Goal: Task Accomplishment & Management: Complete application form

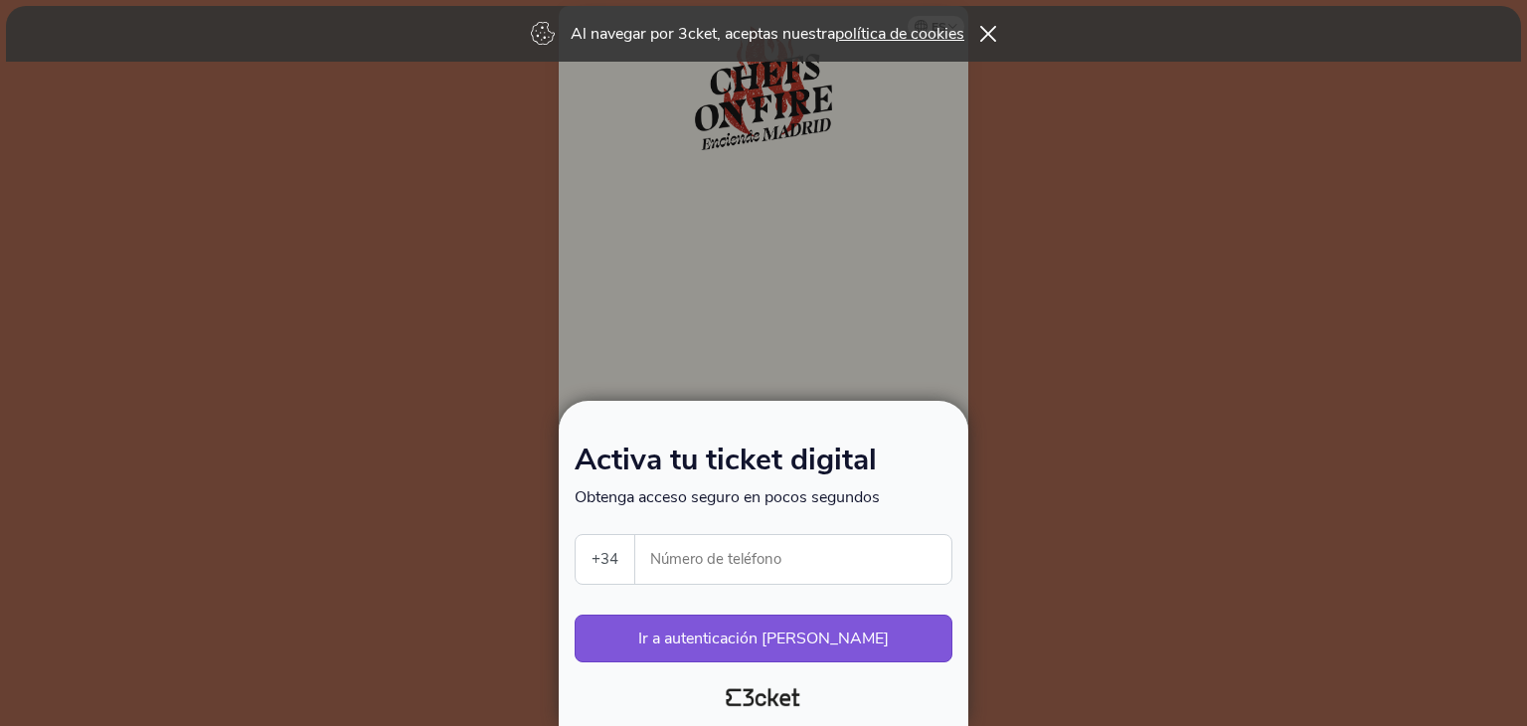
select select "34"
click at [779, 565] on input "Número de teléfono" at bounding box center [801, 559] width 300 height 49
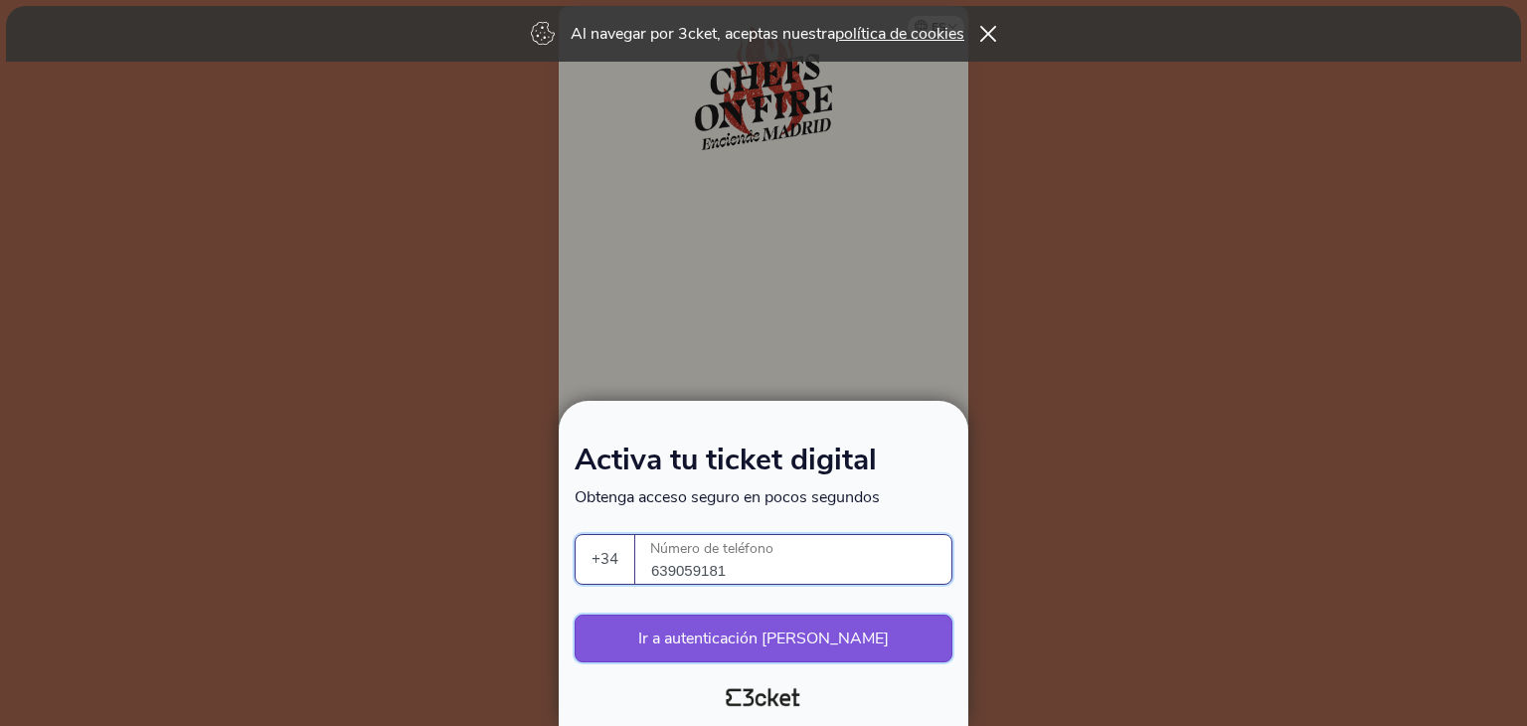
type input "639059181"
click at [803, 643] on button "Ir a autenticación segura" at bounding box center [764, 638] width 378 height 48
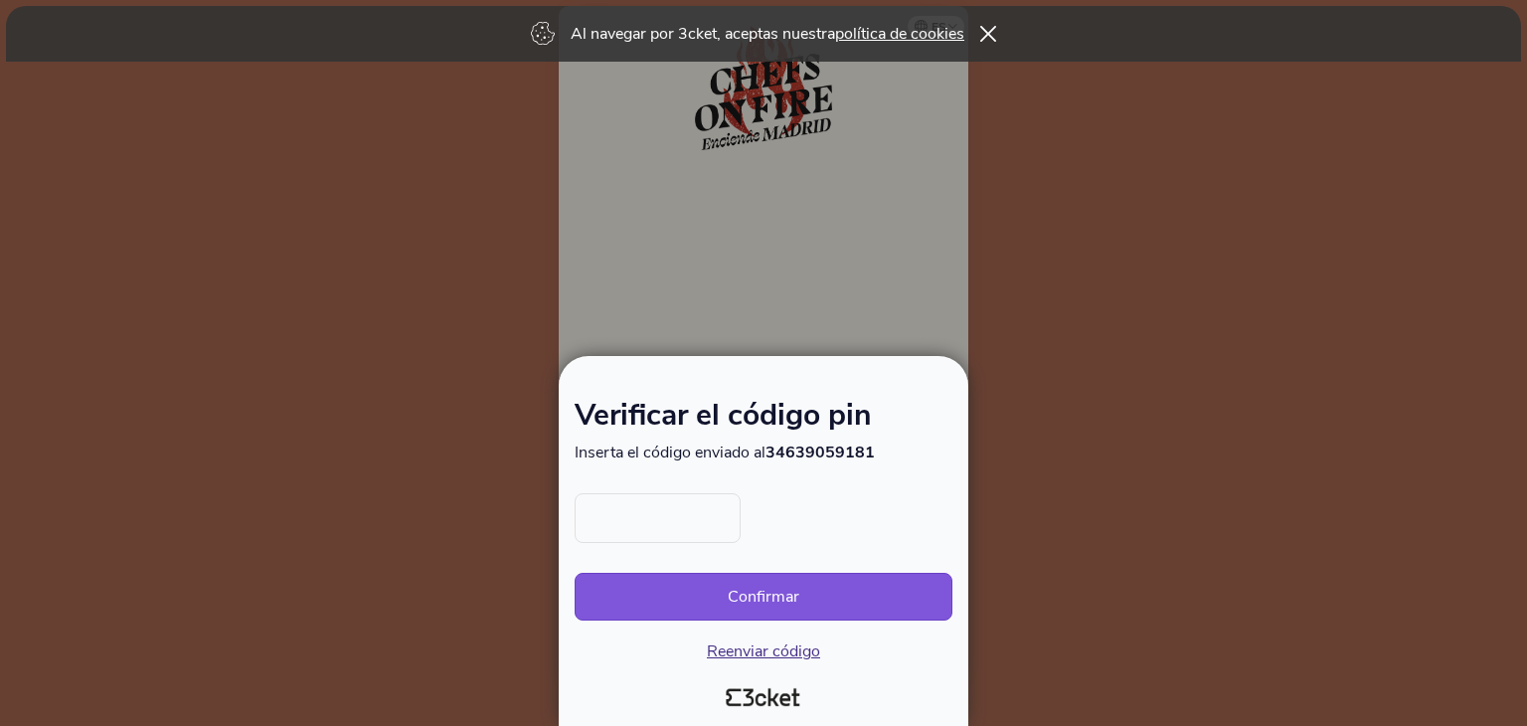
click at [676, 514] on input "text" at bounding box center [658, 518] width 166 height 50
type input "8494"
click at [787, 594] on button "Confirmar" at bounding box center [764, 597] width 378 height 48
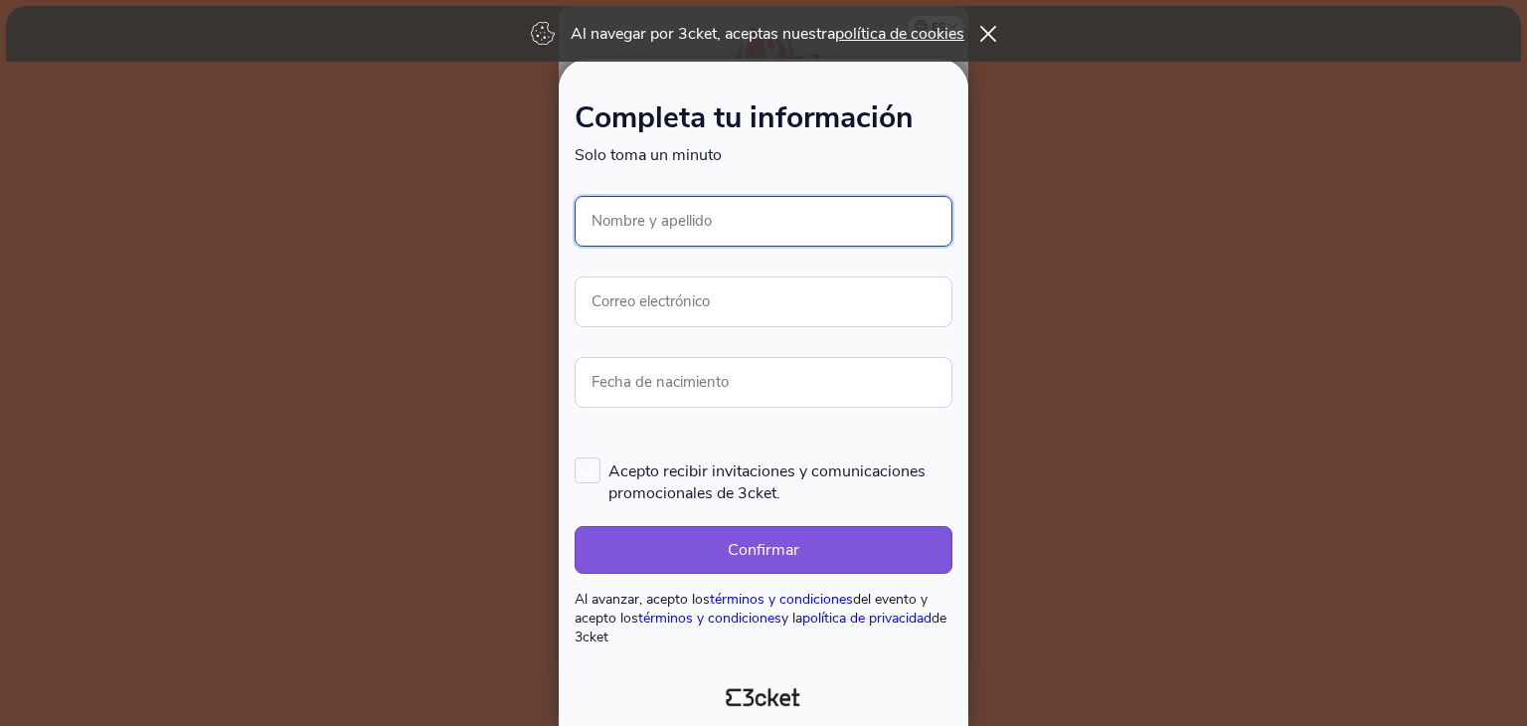
click at [637, 225] on input "Nombre y apellido" at bounding box center [764, 221] width 378 height 51
type input "[PERSON_NAME]"
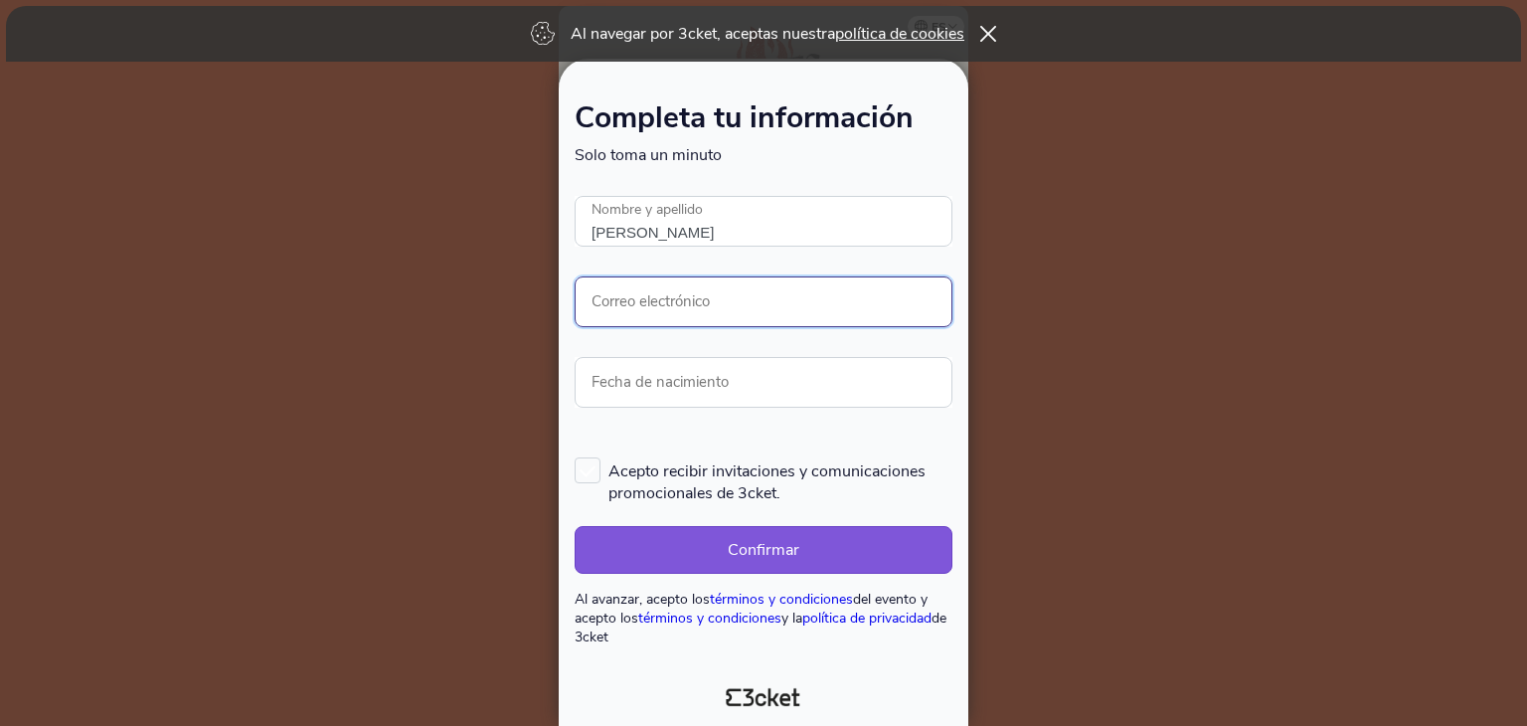
click at [694, 297] on input "Correo electrónico" at bounding box center [764, 301] width 378 height 51
click at [670, 306] on input "Correo electrónico" at bounding box center [764, 301] width 378 height 51
paste input "cristinadebethencourt@hotmail.com"
type input "cristinadebethencourt@hotmail.com"
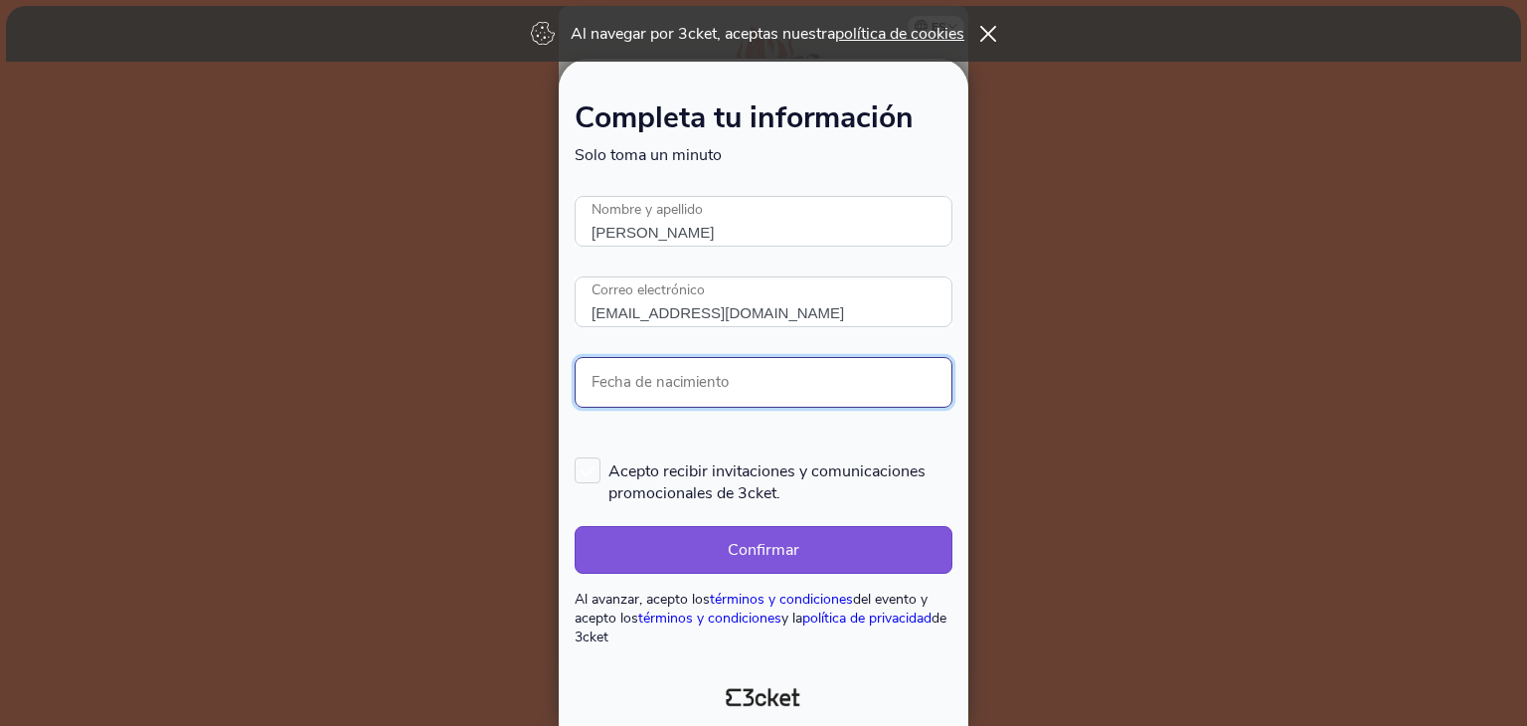
click at [685, 387] on input "Fecha de nacimiento" at bounding box center [764, 382] width 378 height 51
type input "04/03/1975"
click at [593, 473] on label "Acepto recibir invitaciones y comunicaciones promocionales de 3cket." at bounding box center [764, 480] width 378 height 47
click at [577, 457] on input "Acepto recibir invitaciones y comunicaciones promocionales de 3cket." at bounding box center [576, 456] width 2 height 2
checkbox input "true"
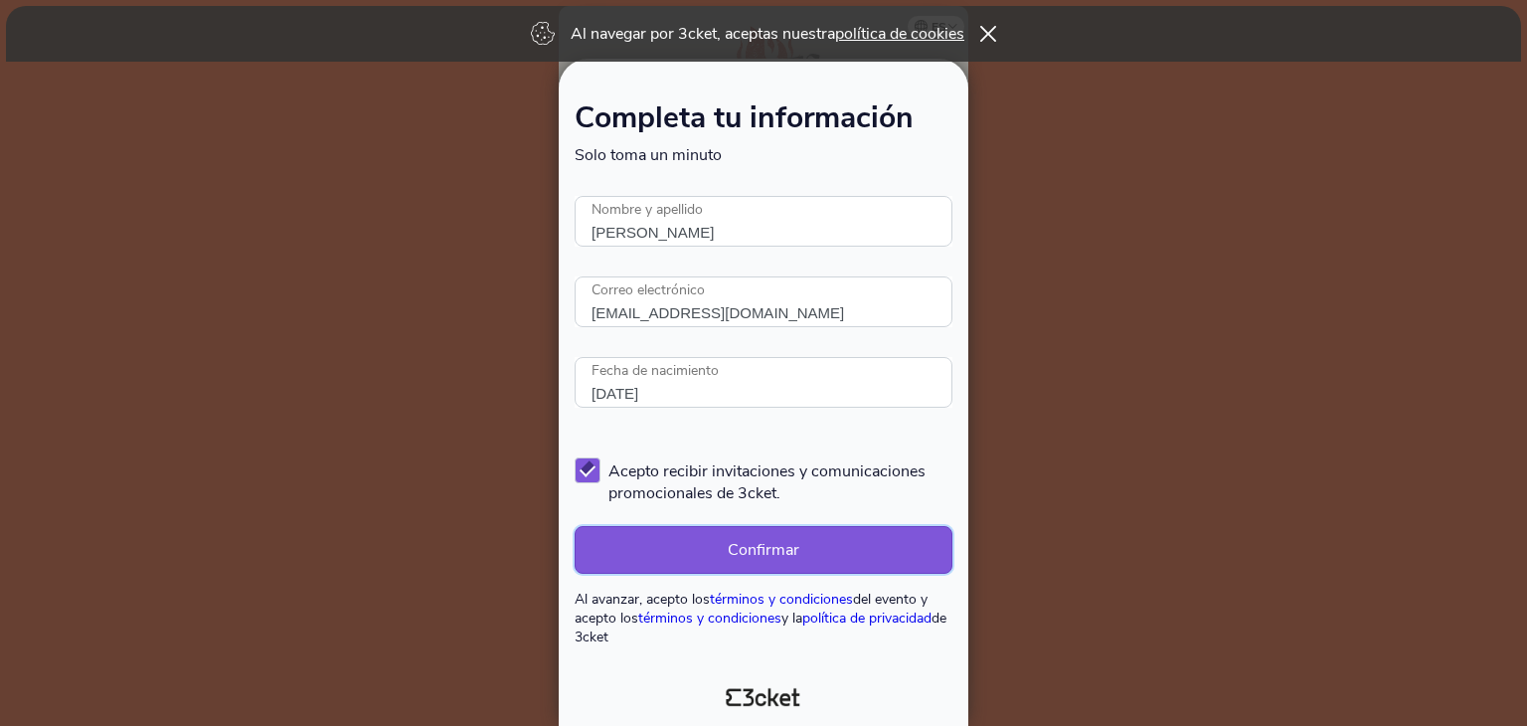
click at [768, 549] on button "Confirmar" at bounding box center [764, 550] width 378 height 48
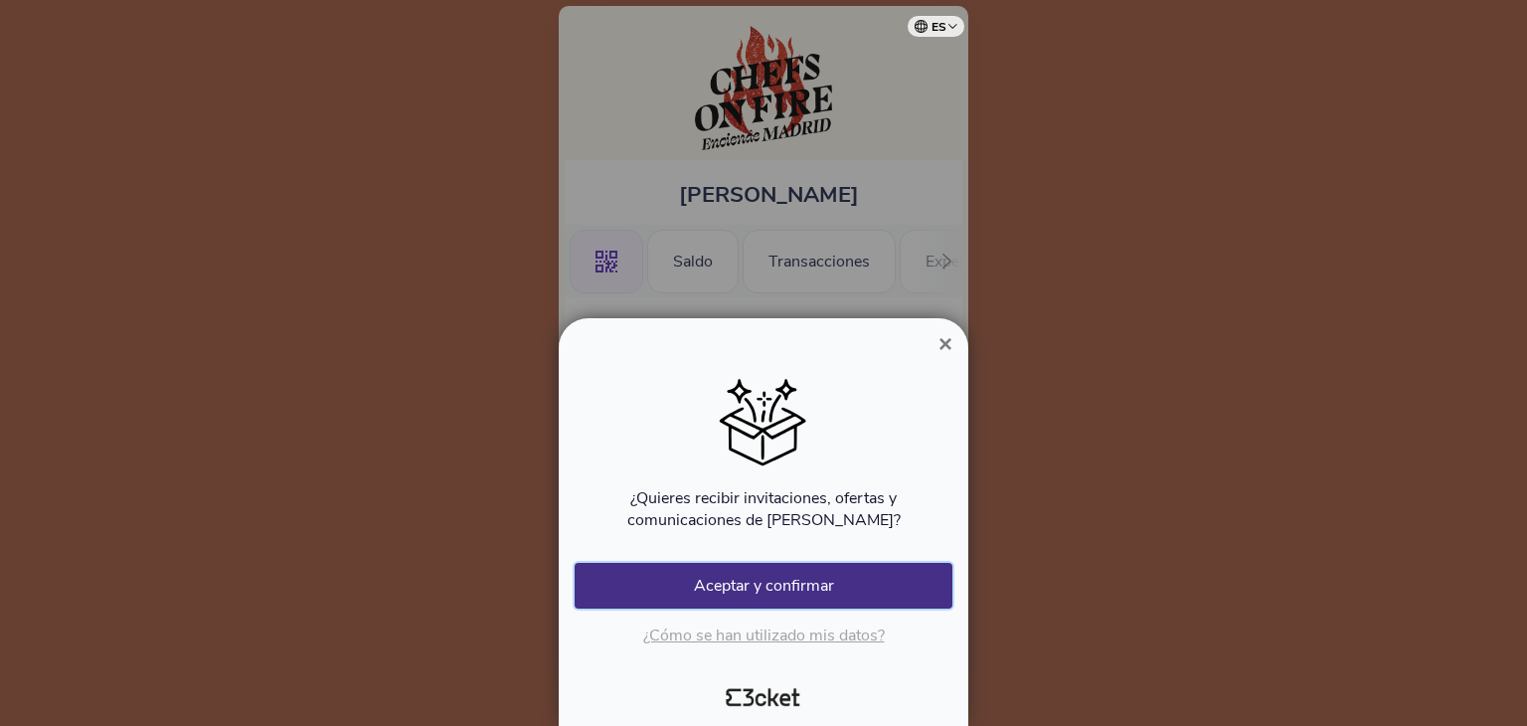
click at [754, 581] on button "Aceptar y confirmar" at bounding box center [764, 586] width 378 height 46
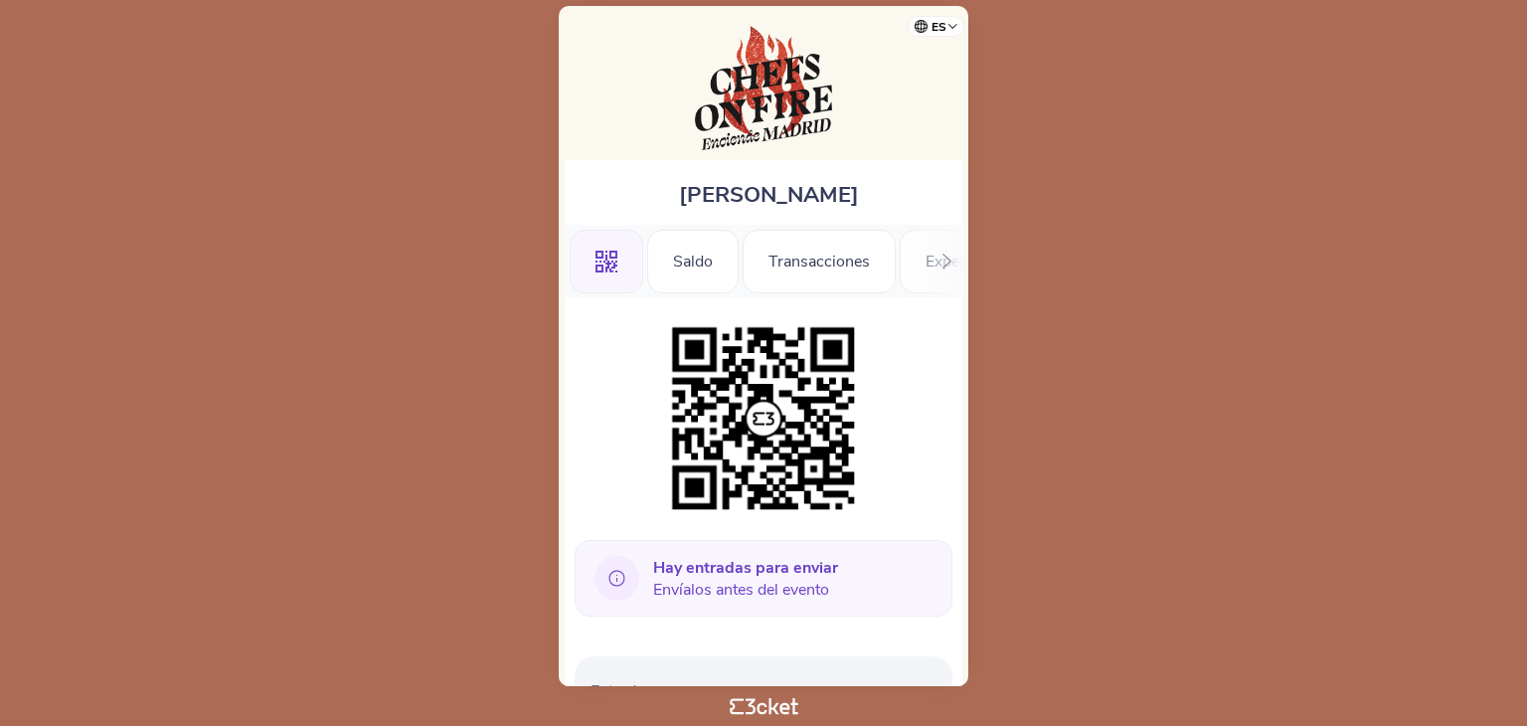
click at [948, 256] on icon at bounding box center [947, 261] width 15 height 15
click at [948, 256] on div "Información" at bounding box center [892, 262] width 136 height 64
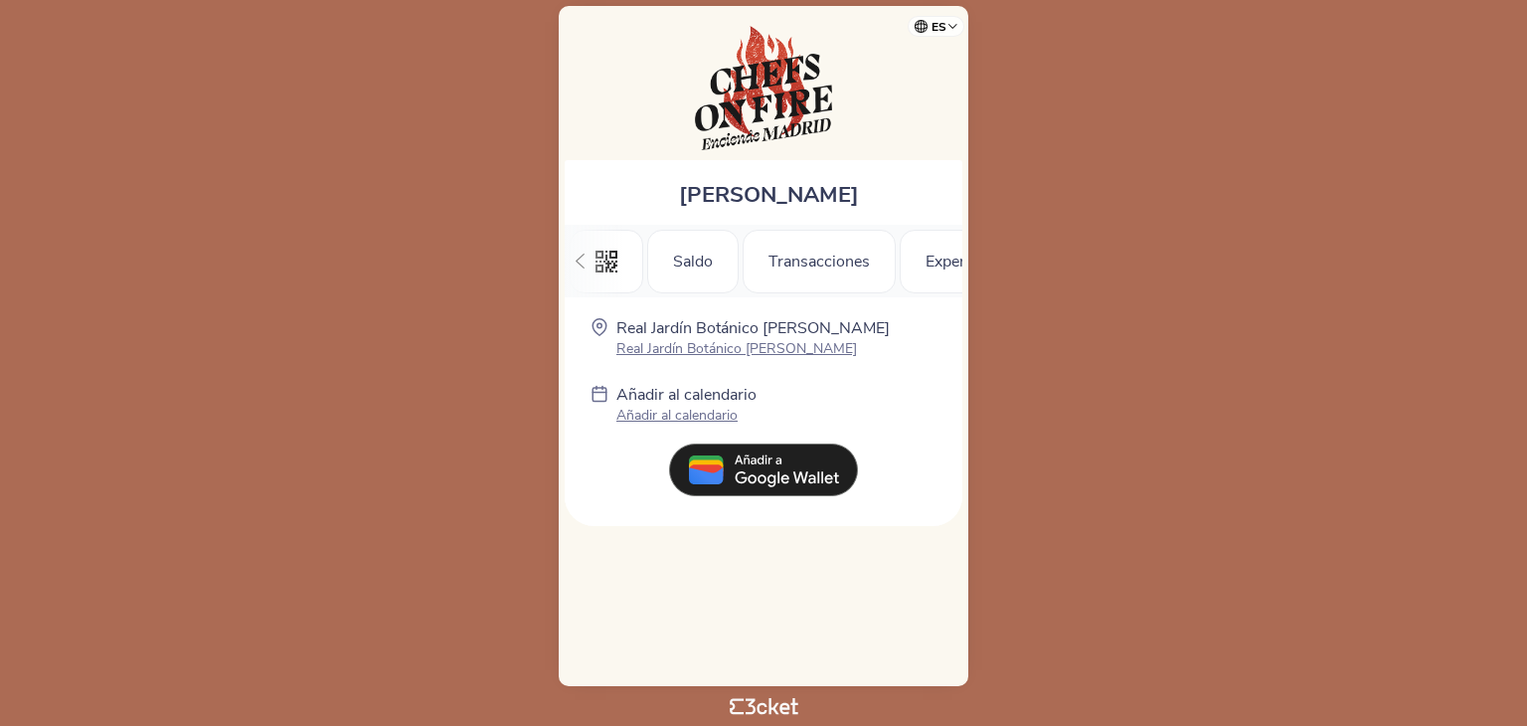
scroll to position [0, 220]
click at [762, 470] on img at bounding box center [763, 469] width 189 height 53
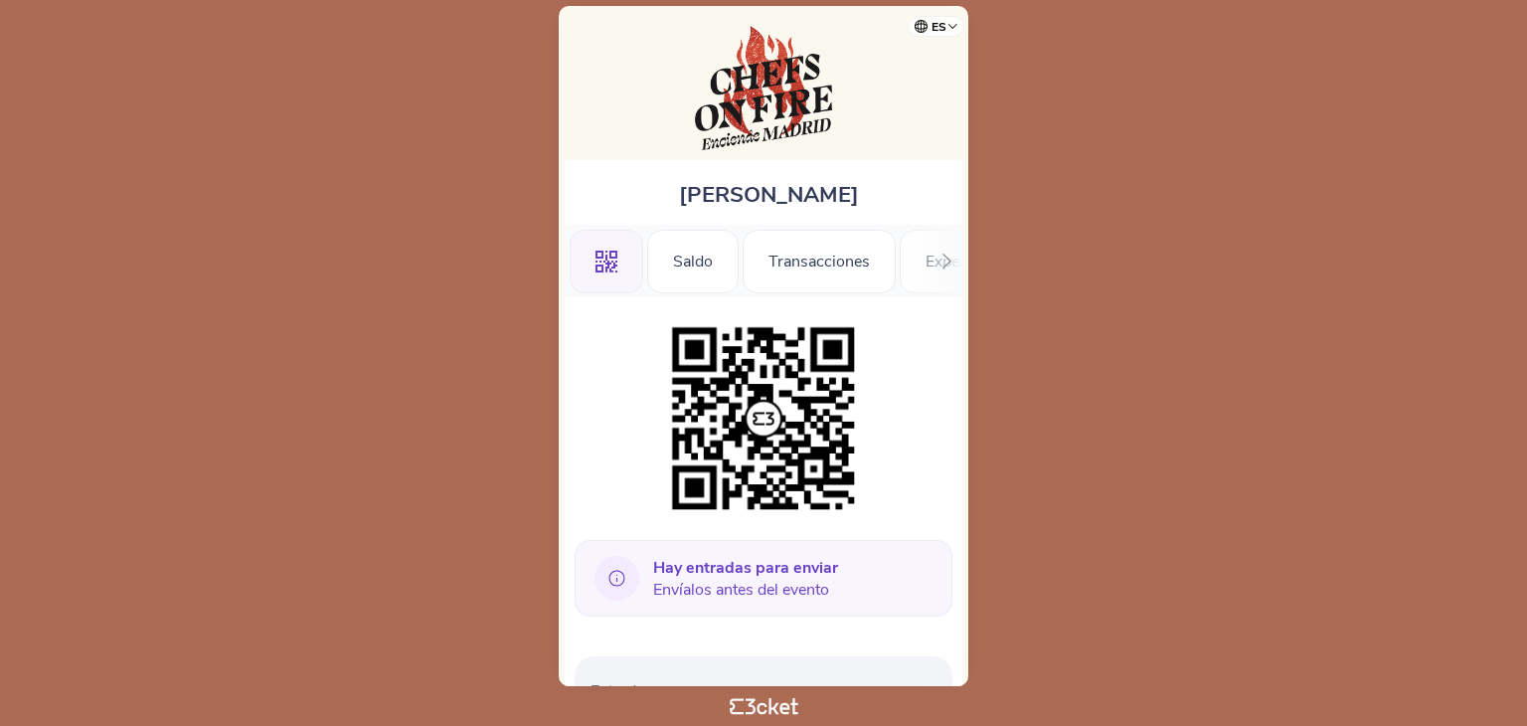
click at [789, 247] on div "Transacciones" at bounding box center [819, 262] width 153 height 64
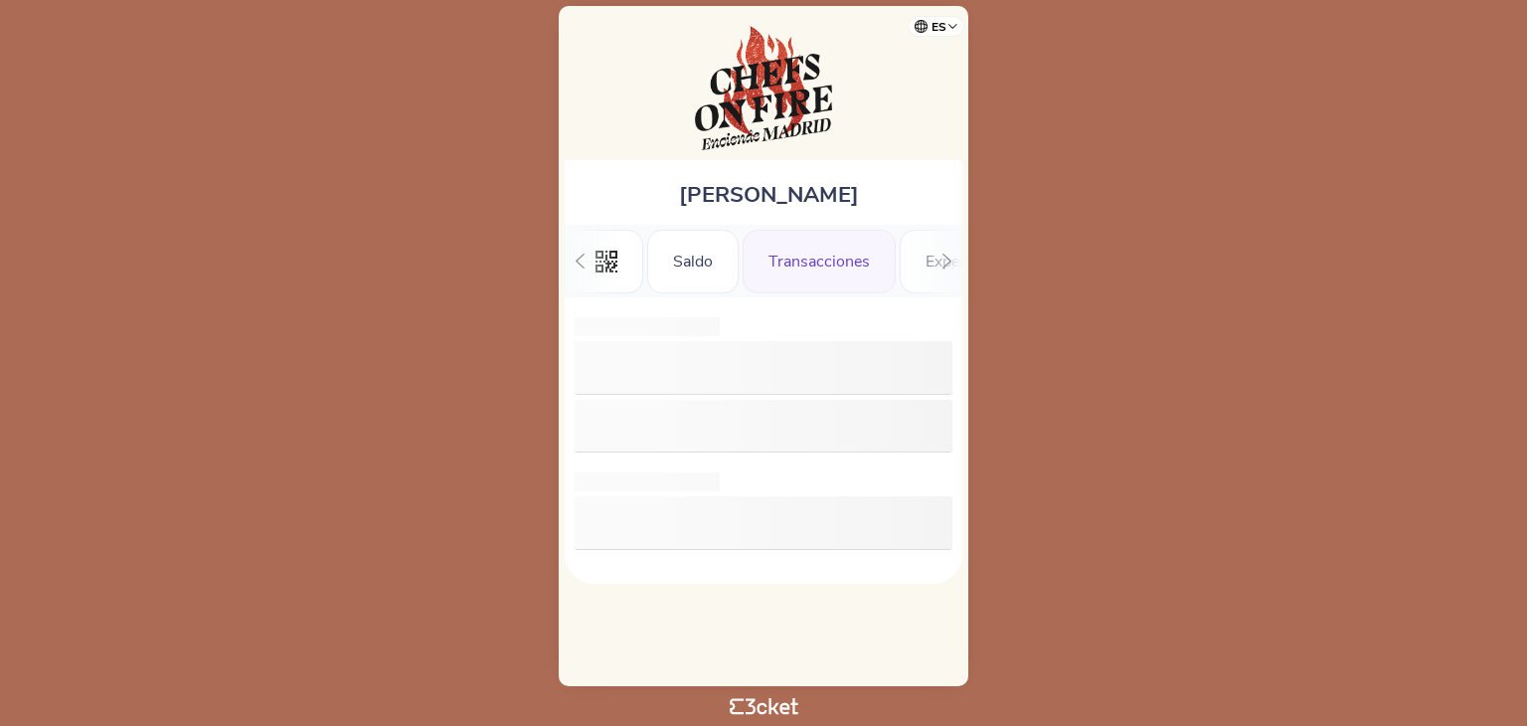
scroll to position [0, 54]
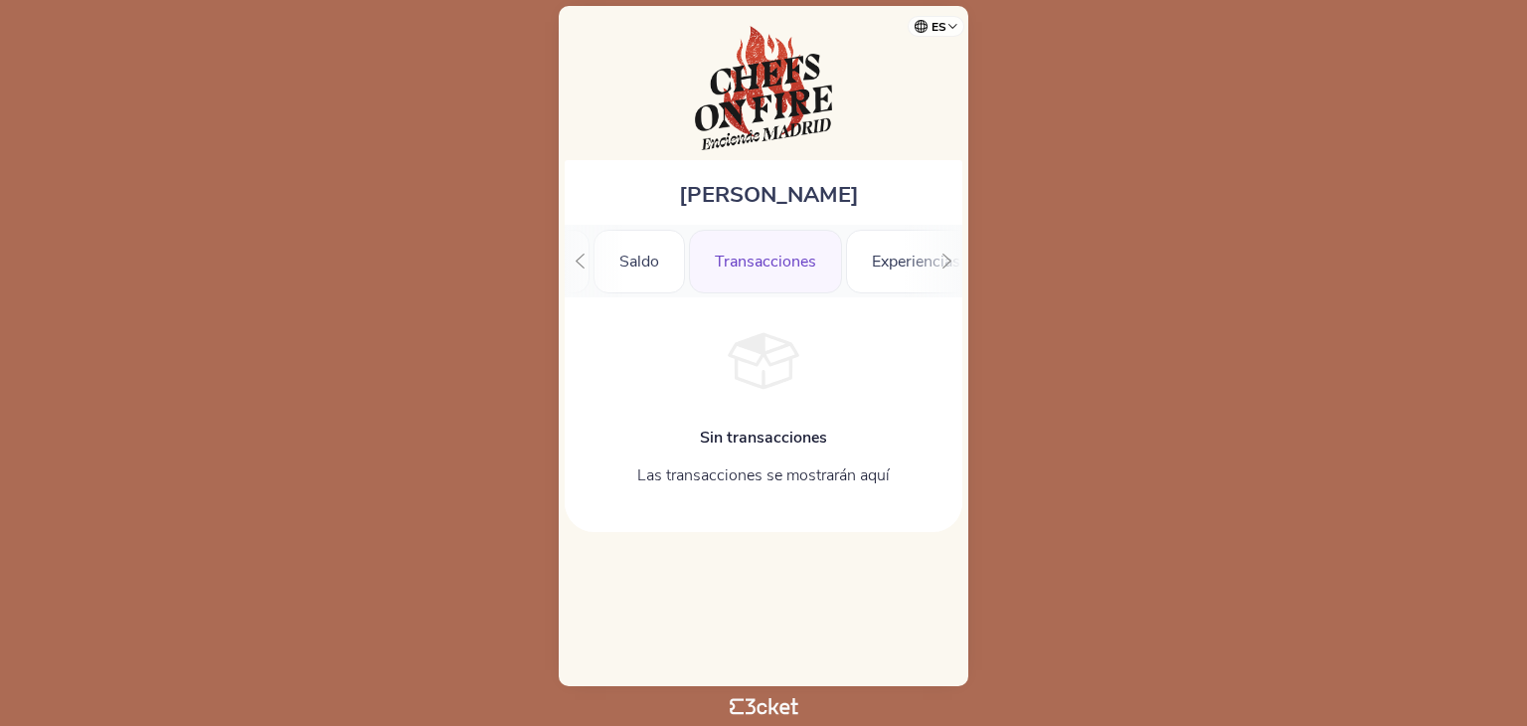
click at [907, 254] on div ".st0{fill-rule:evenodd;clip-rule:evenodd;} [GEOGRAPHIC_DATA] [GEOGRAPHIC_DATA] …" at bounding box center [764, 261] width 398 height 73
click at [897, 265] on div "Experiencias" at bounding box center [916, 262] width 140 height 64
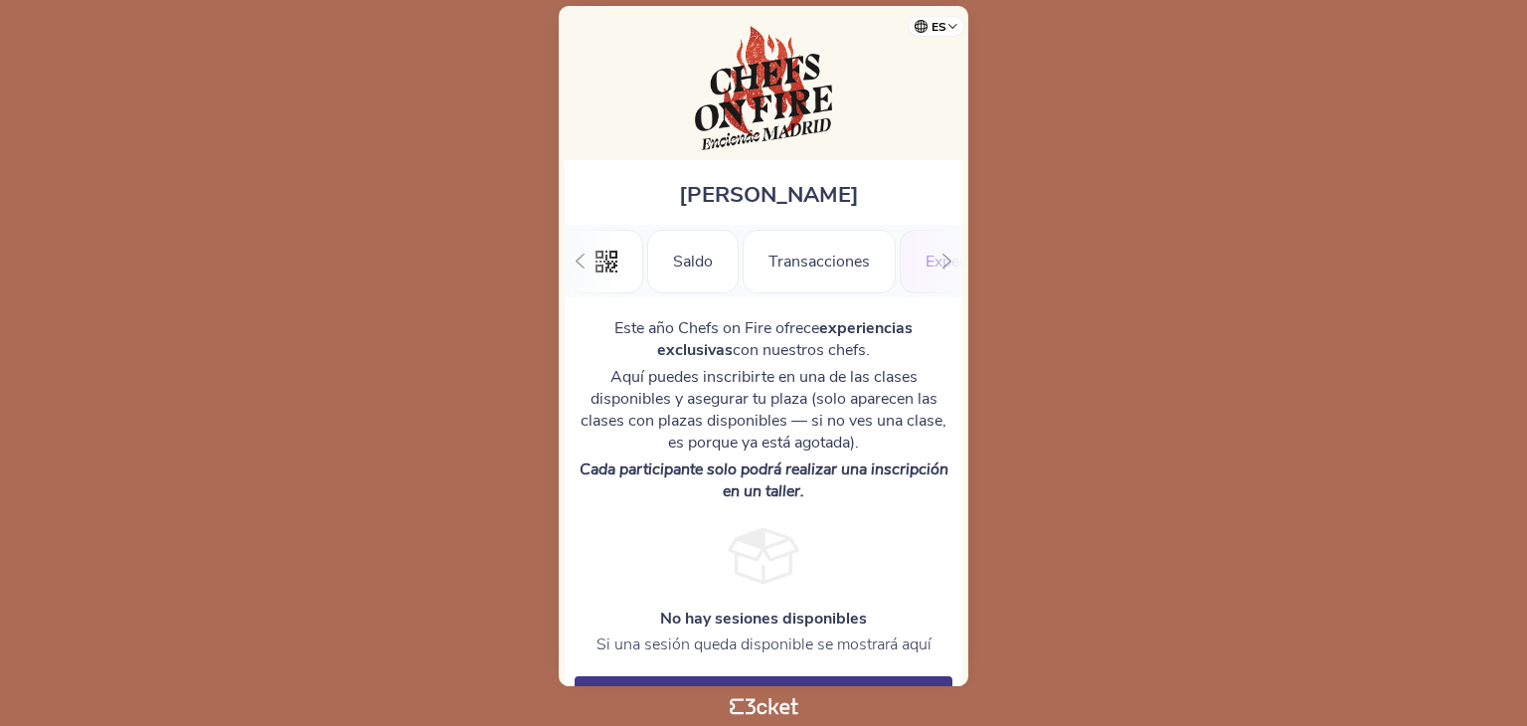
scroll to position [0, 204]
click at [780, 680] on button "Proceder" at bounding box center [764, 697] width 378 height 42
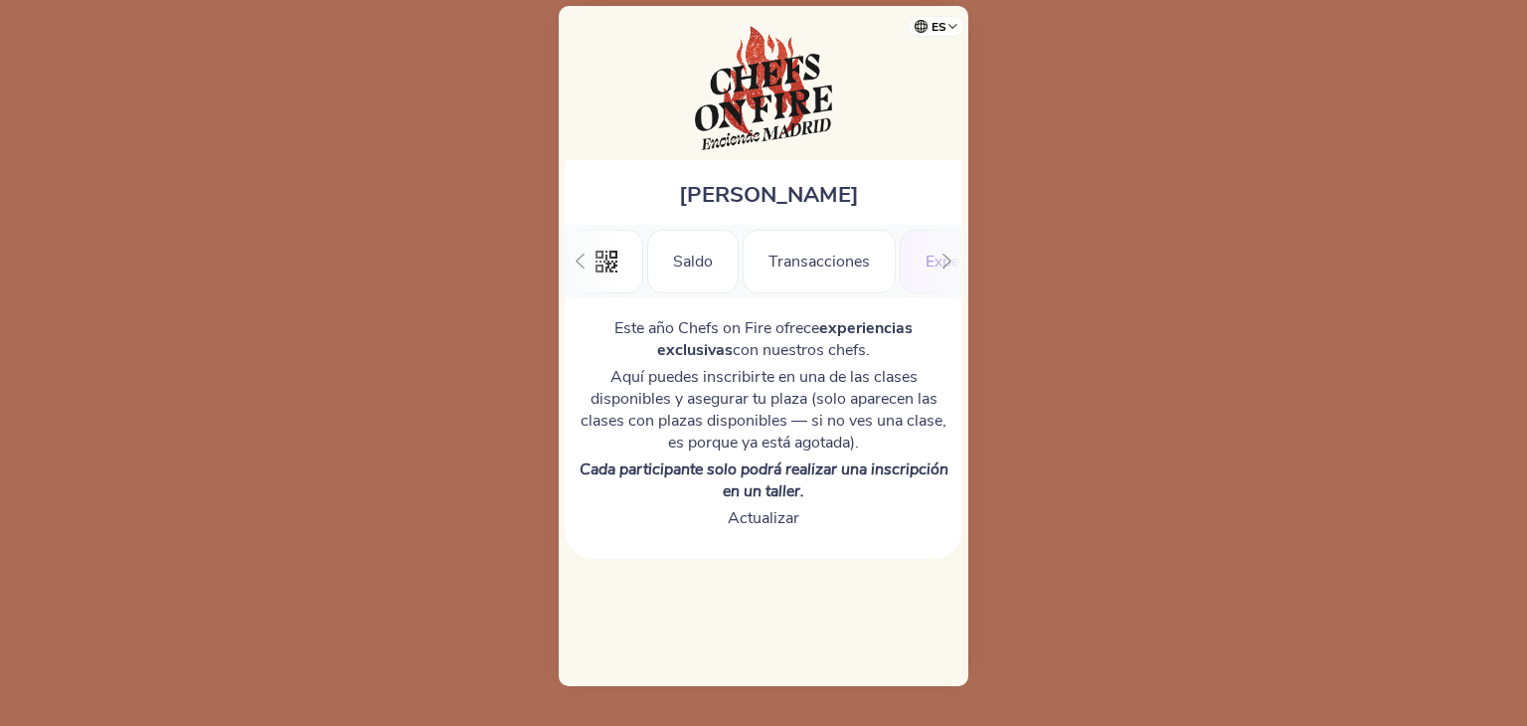
scroll to position [0, 204]
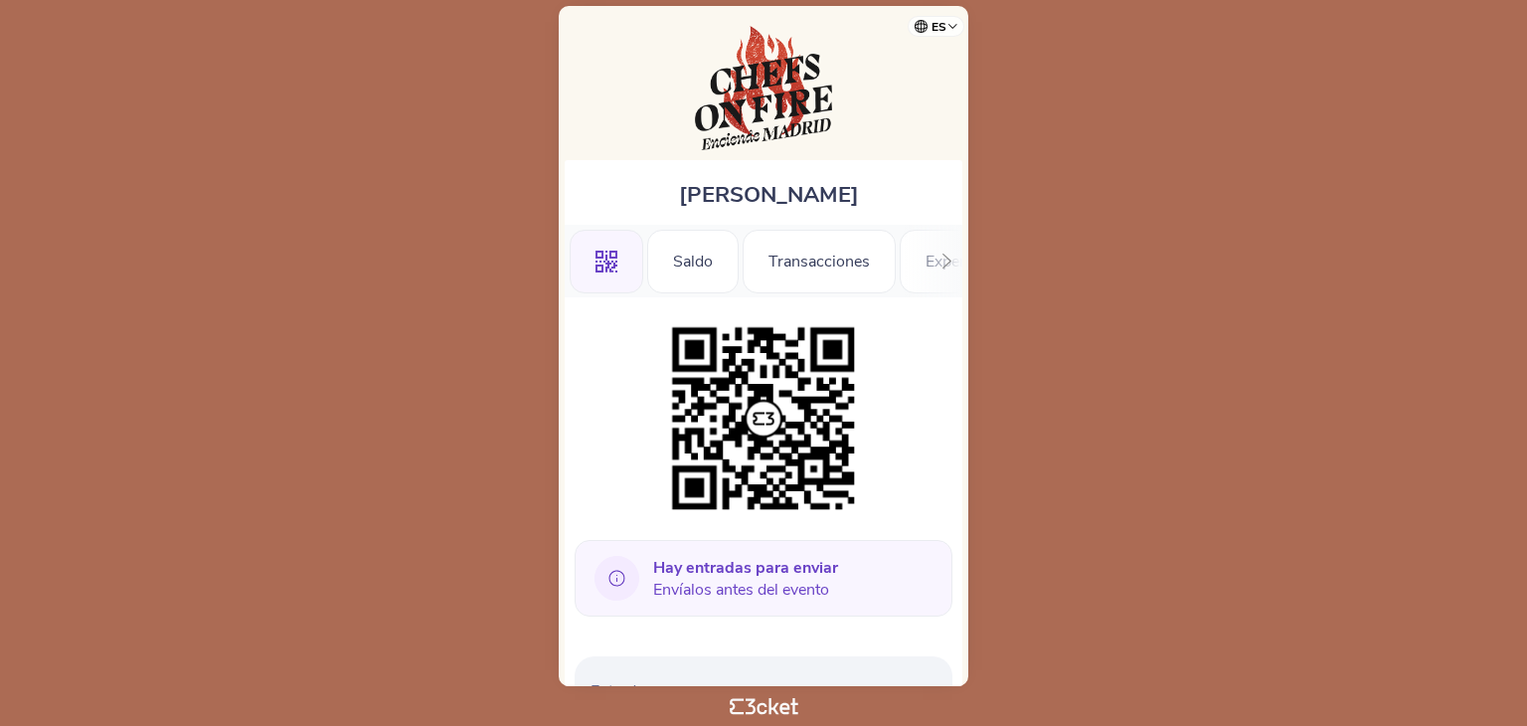
drag, startPoint x: 940, startPoint y: 461, endPoint x: 1114, endPoint y: 583, distance: 212.1
click at [1114, 583] on body "es Português ([GEOGRAPHIC_DATA]) English Español Catalan [DEMOGRAPHIC_DATA] [PE…" at bounding box center [763, 363] width 1511 height 710
